Goal: Transaction & Acquisition: Book appointment/travel/reservation

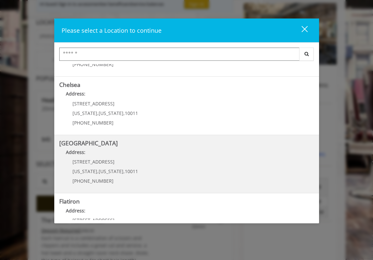
scroll to position [16, 0]
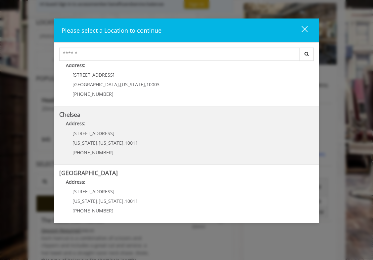
click at [84, 128] on p "Address:" at bounding box center [186, 125] width 255 height 11
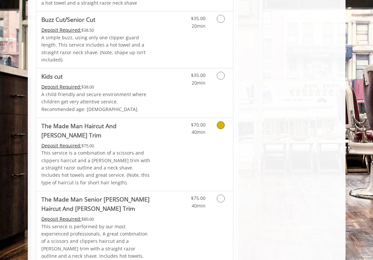
scroll to position [529, 0]
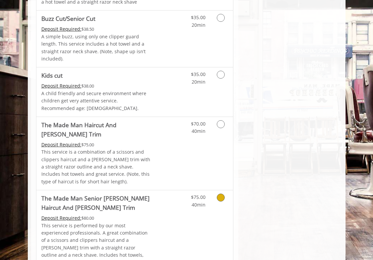
click at [220, 194] on icon "Grooming services" at bounding box center [220, 198] width 8 height 8
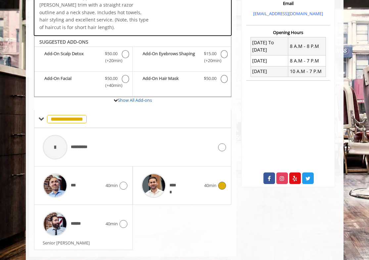
scroll to position [224, 0]
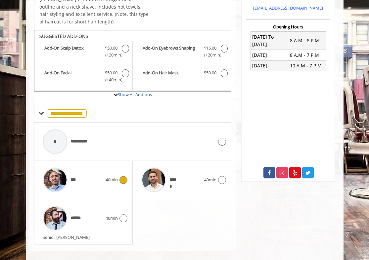
click at [56, 175] on img at bounding box center [55, 180] width 25 height 25
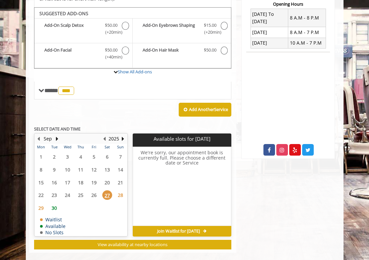
scroll to position [248, 0]
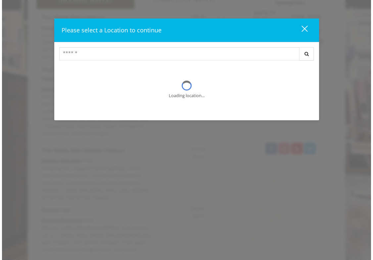
scroll to position [78, 0]
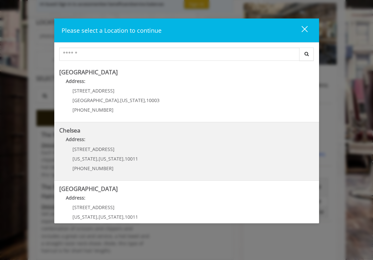
click at [98, 160] on span "New York" at bounding box center [110, 159] width 25 height 6
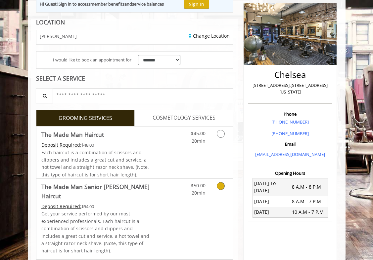
scroll to position [156, 0]
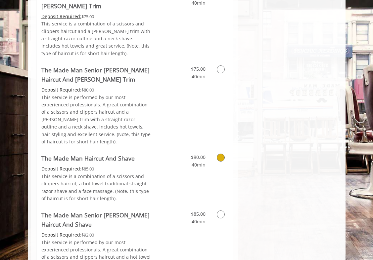
scroll to position [665, 0]
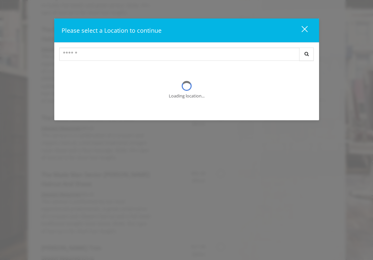
scroll to position [78, 0]
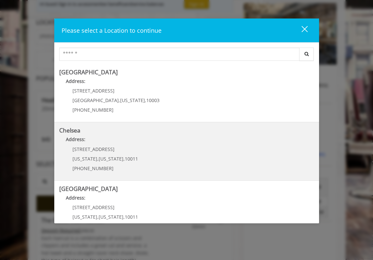
click at [101, 149] on span "[STREET_ADDRESS]" at bounding box center [93, 149] width 42 height 6
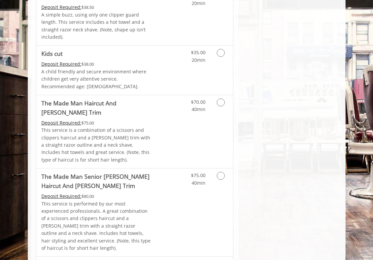
scroll to position [546, 0]
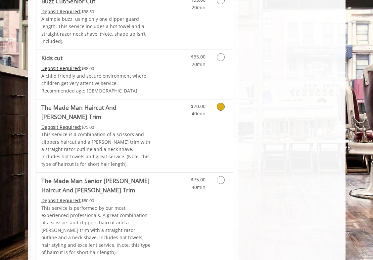
click at [223, 103] on icon "Grooming services" at bounding box center [220, 107] width 8 height 8
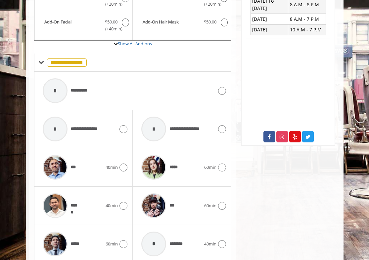
scroll to position [358, 0]
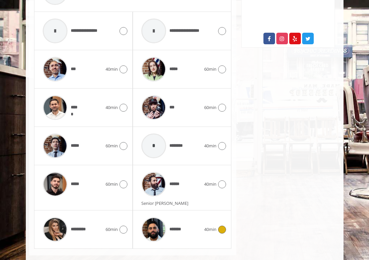
click at [216, 226] on div at bounding box center [221, 230] width 10 height 8
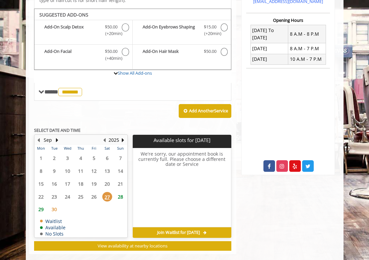
scroll to position [230, 0]
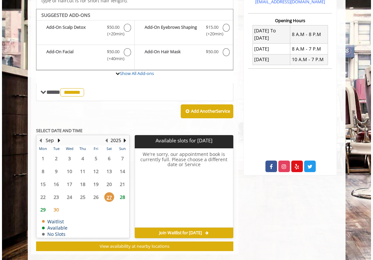
scroll to position [78, 0]
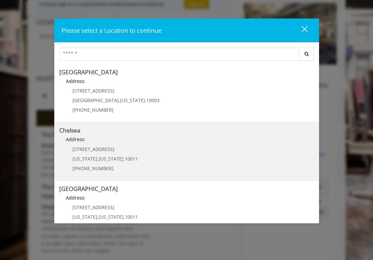
click at [99, 161] on span "[US_STATE]" at bounding box center [110, 159] width 25 height 6
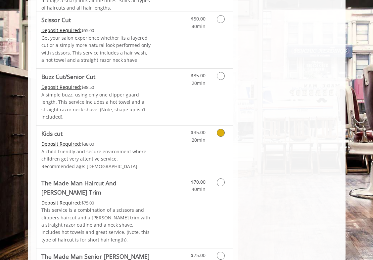
scroll to position [662, 0]
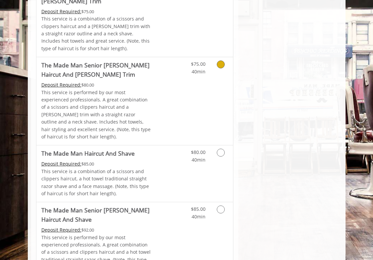
click at [220, 60] on icon "Grooming services" at bounding box center [220, 64] width 8 height 8
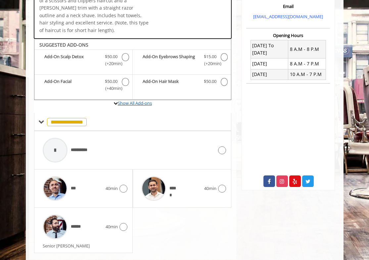
scroll to position [224, 0]
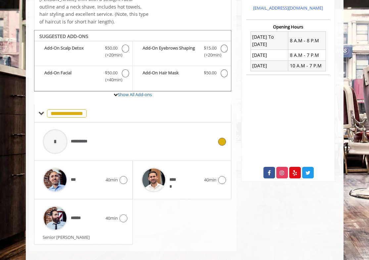
click at [222, 138] on div "**********" at bounding box center [132, 141] width 187 height 31
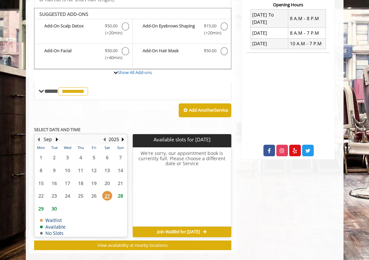
scroll to position [247, 0]
